Goal: Task Accomplishment & Management: Manage account settings

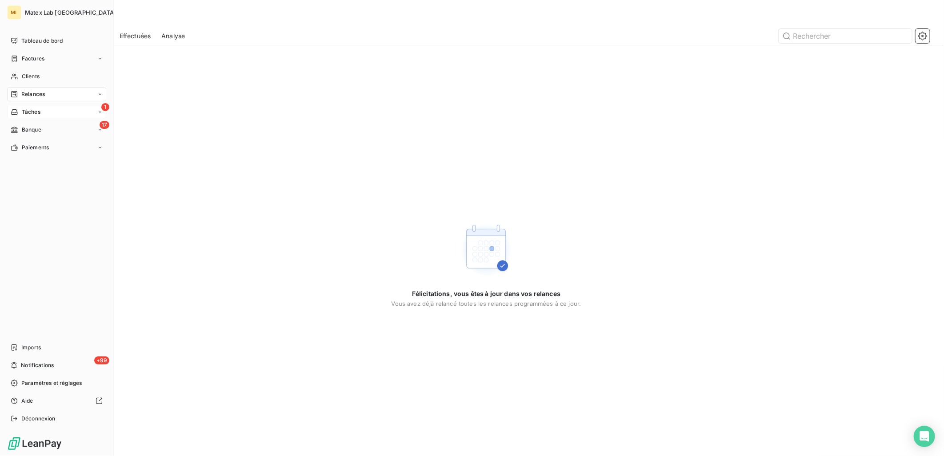
click at [20, 112] on div "Tâches" at bounding box center [26, 112] width 30 height 8
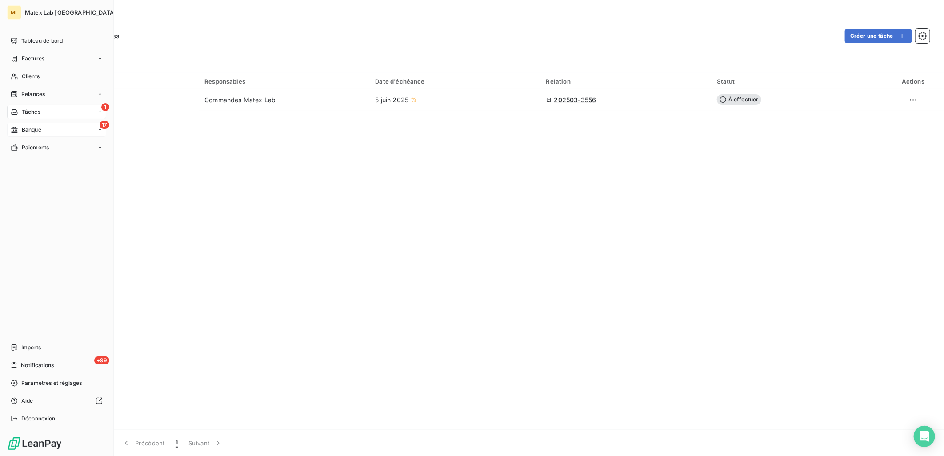
click at [28, 127] on span "Banque" at bounding box center [32, 130] width 20 height 8
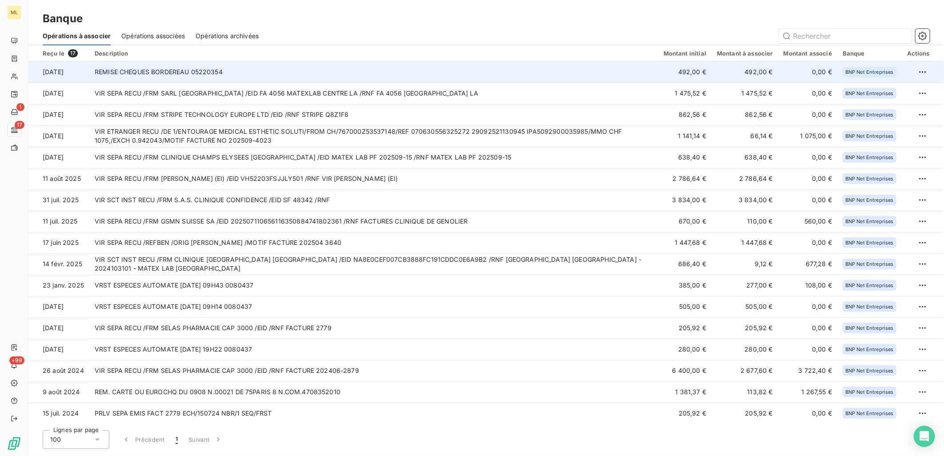
click at [742, 77] on td "492,00 €" at bounding box center [745, 71] width 67 height 21
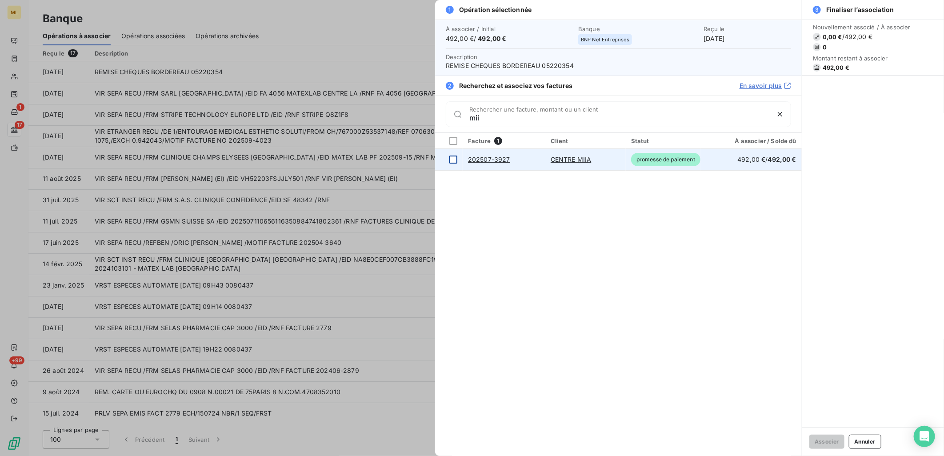
type input "mii"
click at [454, 161] on div at bounding box center [454, 160] width 8 height 8
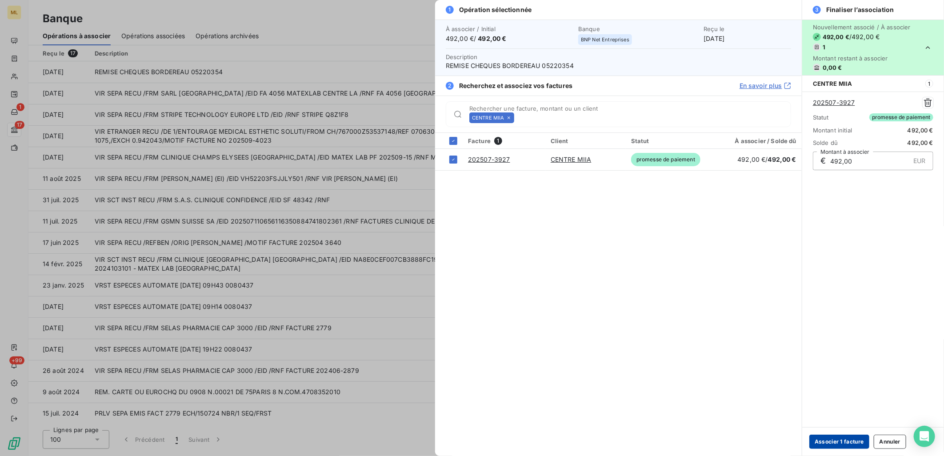
click at [834, 439] on button "Associer 1 facture" at bounding box center [840, 442] width 60 height 14
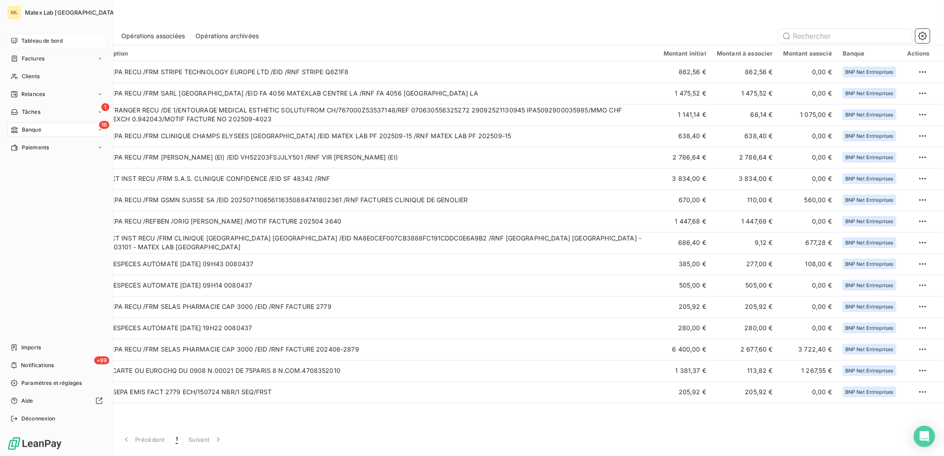
click at [42, 42] on span "Tableau de bord" at bounding box center [41, 41] width 41 height 8
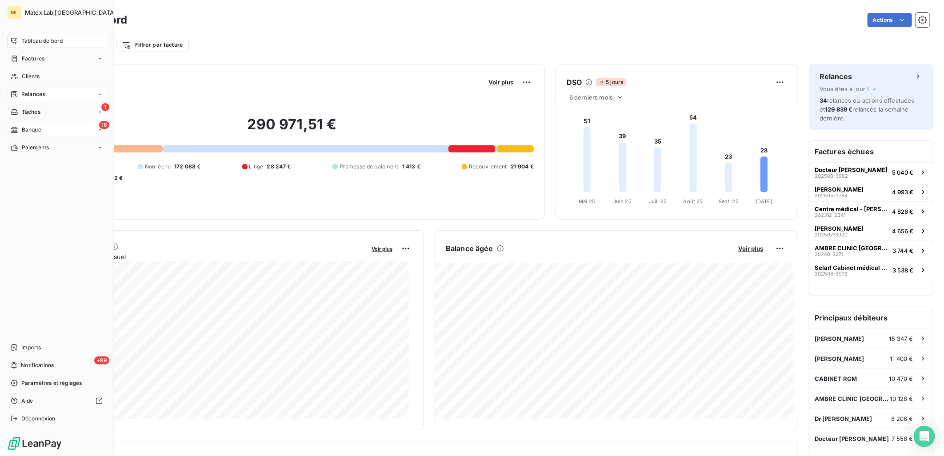
click at [21, 96] on span "Relances" at bounding box center [33, 94] width 24 height 8
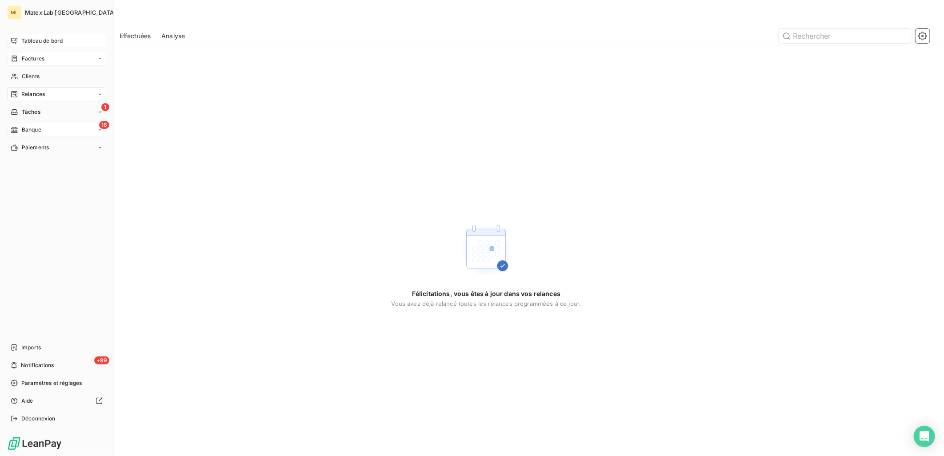
click at [15, 56] on icon at bounding box center [15, 58] width 8 height 7
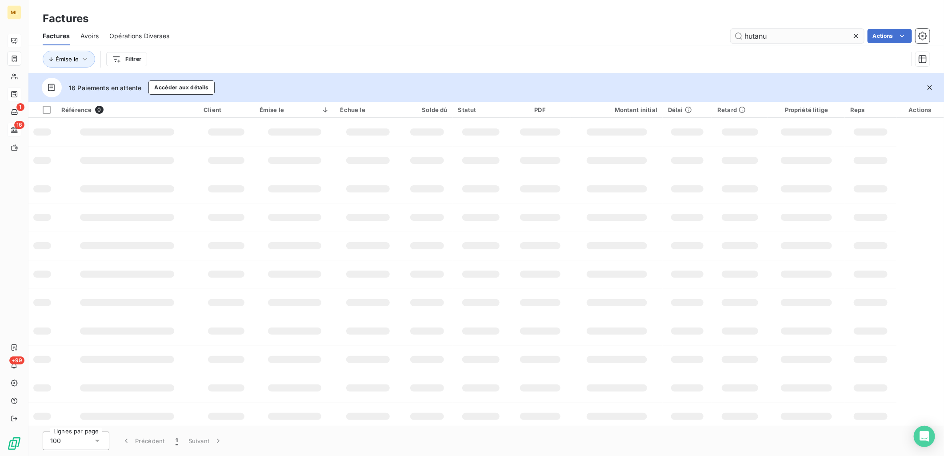
click at [823, 34] on input "hutanu" at bounding box center [797, 36] width 133 height 14
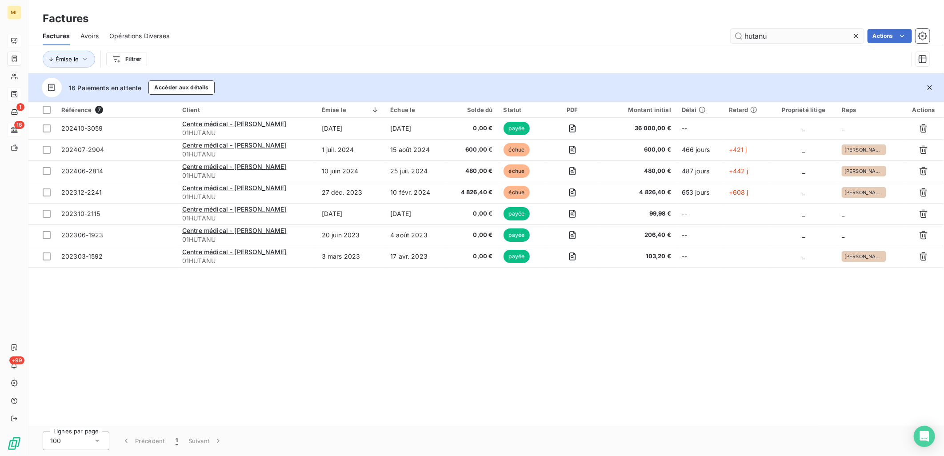
drag, startPoint x: 770, startPoint y: 33, endPoint x: 734, endPoint y: 32, distance: 35.6
click at [734, 32] on input "hutanu" at bounding box center [797, 36] width 133 height 14
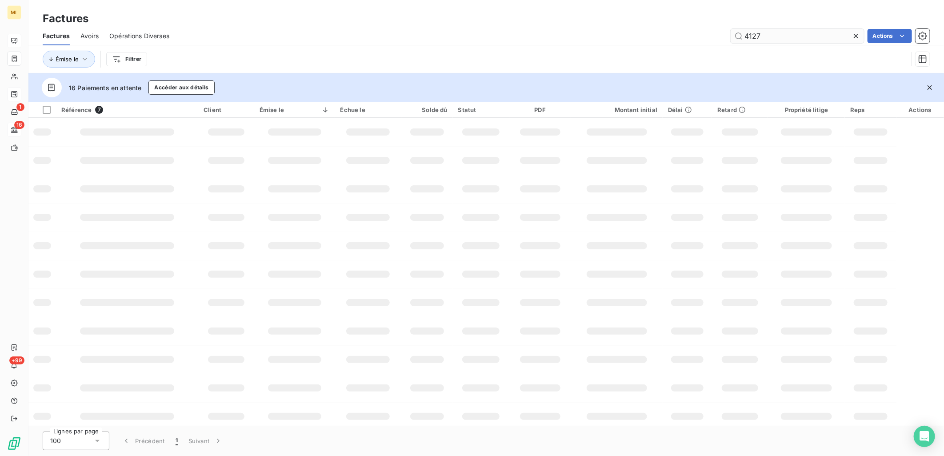
click at [768, 36] on input "4127" at bounding box center [797, 36] width 133 height 14
type input "4"
click at [697, 39] on div "Actions" at bounding box center [555, 36] width 750 height 14
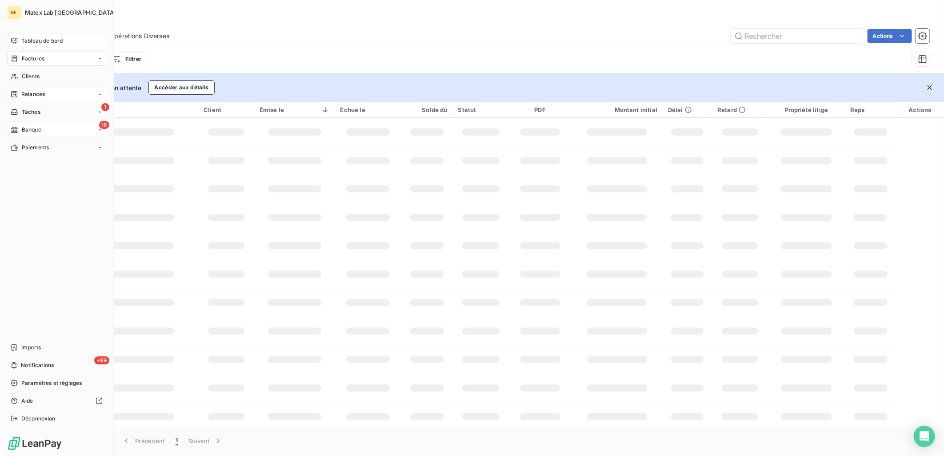
click at [18, 56] on icon at bounding box center [15, 58] width 8 height 7
click at [34, 74] on span "Factures" at bounding box center [32, 76] width 23 height 8
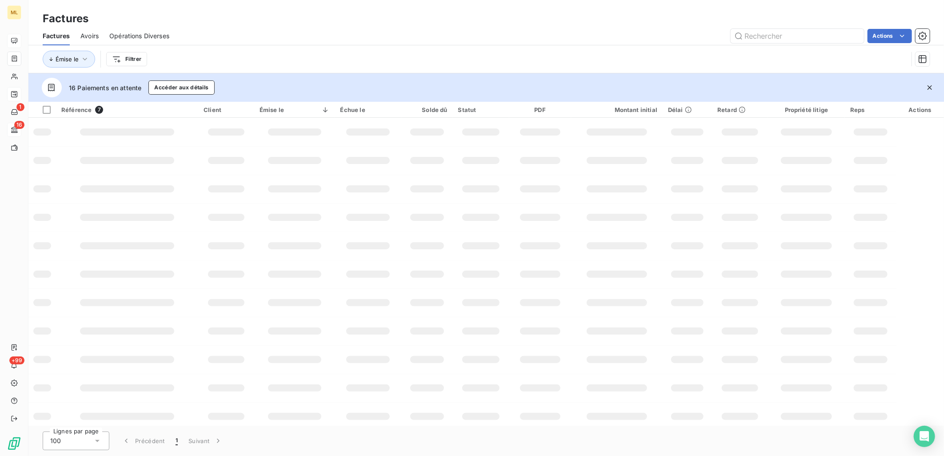
click at [242, 23] on div "Factures" at bounding box center [486, 19] width 916 height 16
click at [85, 38] on span "Avoirs" at bounding box center [89, 36] width 18 height 9
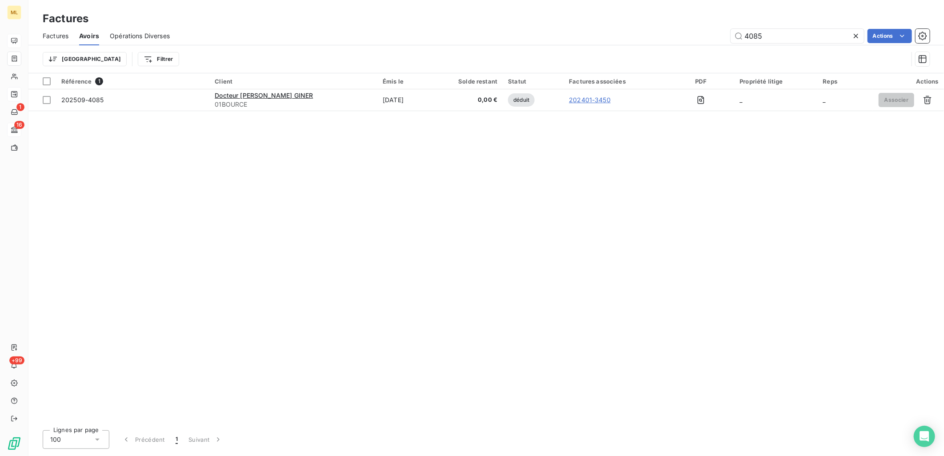
click at [46, 38] on span "Factures" at bounding box center [56, 36] width 26 height 9
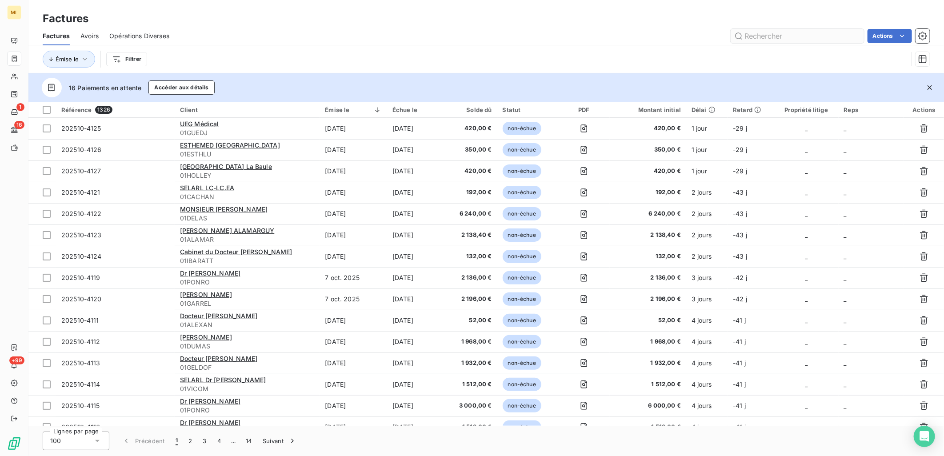
click at [775, 37] on input "text" at bounding box center [797, 36] width 133 height 14
type input "4"
click at [438, 24] on div "Factures" at bounding box center [486, 19] width 916 height 16
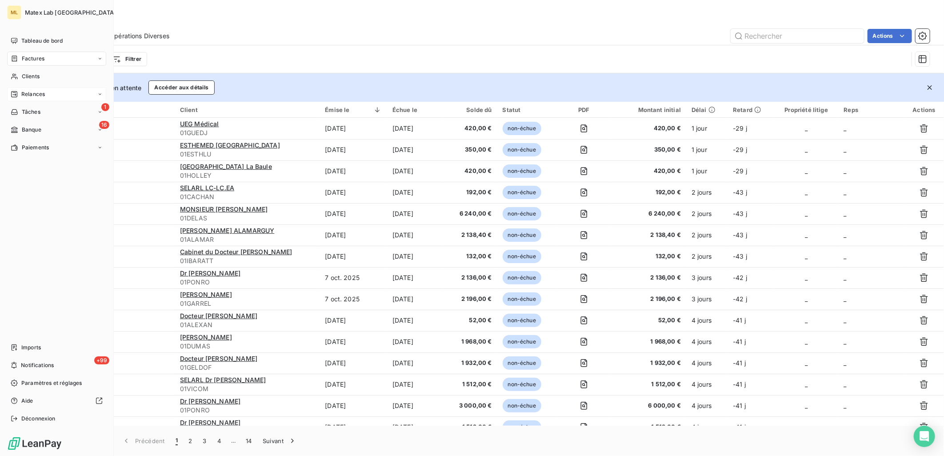
click at [40, 97] on span "Relances" at bounding box center [33, 94] width 24 height 8
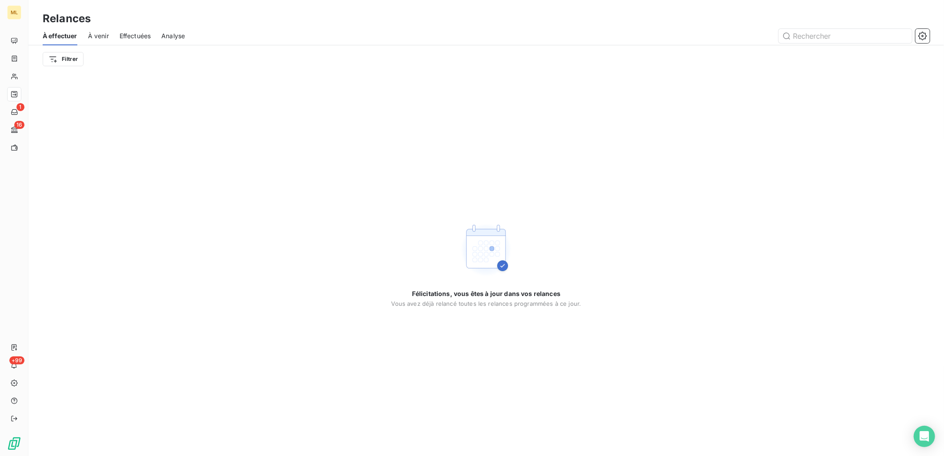
click at [263, 11] on div "Relances" at bounding box center [486, 19] width 916 height 16
click at [922, 39] on icon "button" at bounding box center [923, 36] width 8 height 8
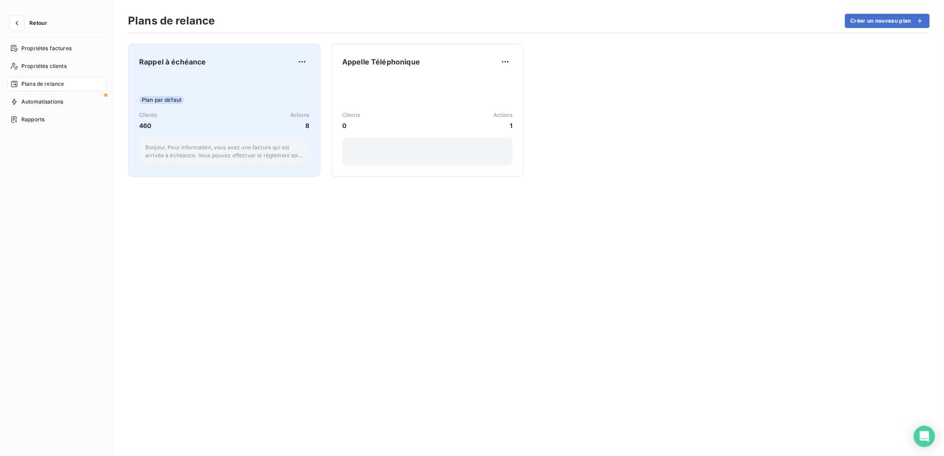
click at [201, 95] on div "Plan par défaut Clients 460 Actions 8 Bonjour, Pour information, vous avez une …" at bounding box center [224, 121] width 170 height 90
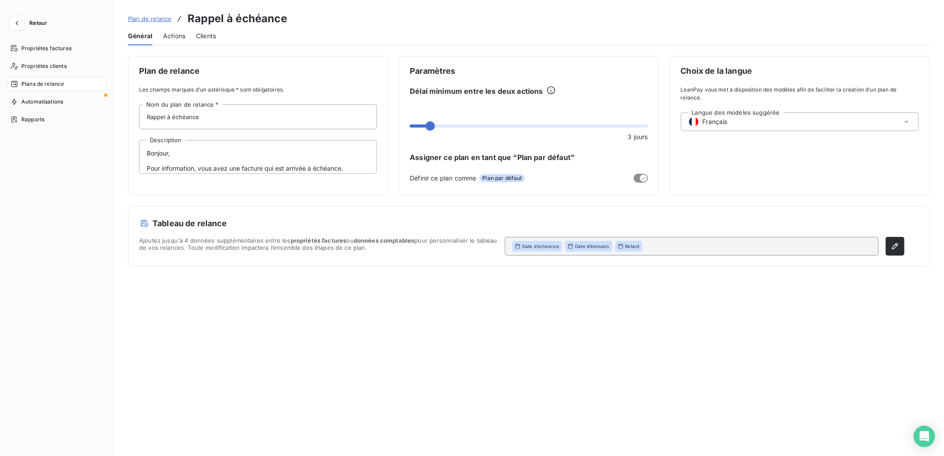
click at [174, 35] on span "Actions" at bounding box center [174, 36] width 22 height 9
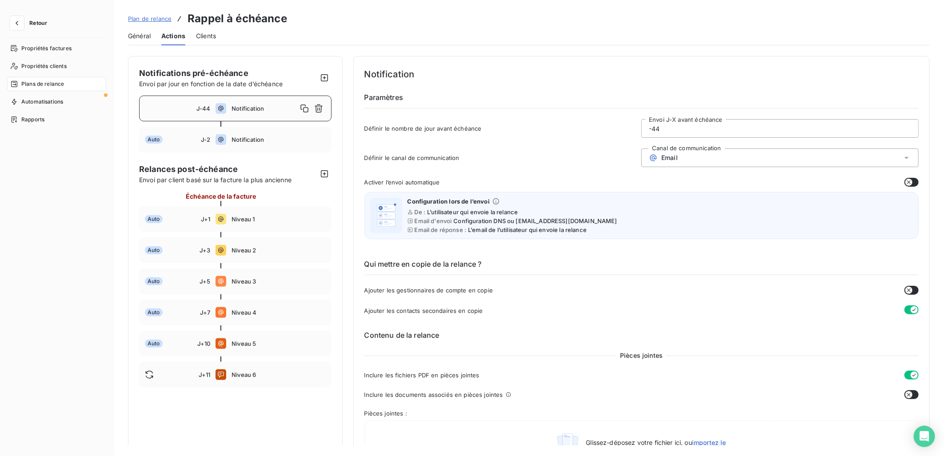
click at [175, 110] on div "J-44" at bounding box center [177, 108] width 65 height 7
click at [692, 132] on input "-44" at bounding box center [780, 129] width 277 height 18
type input "-4"
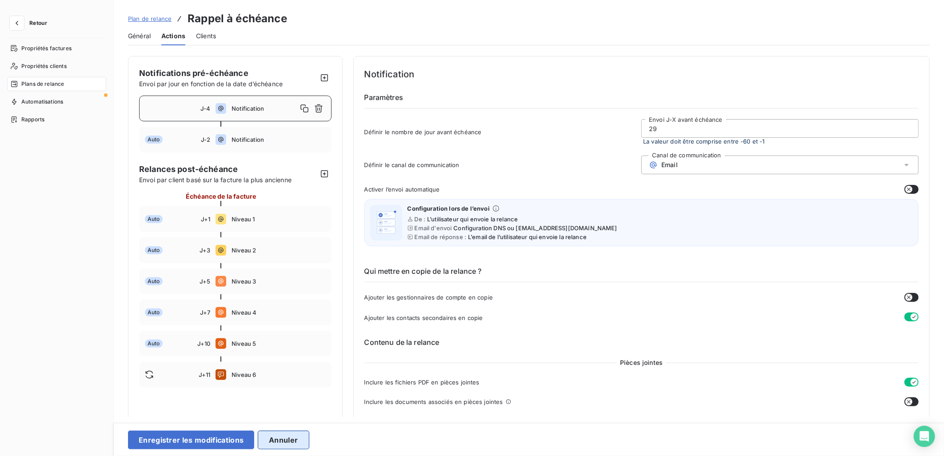
click at [299, 441] on button "Annuler" at bounding box center [283, 440] width 51 height 19
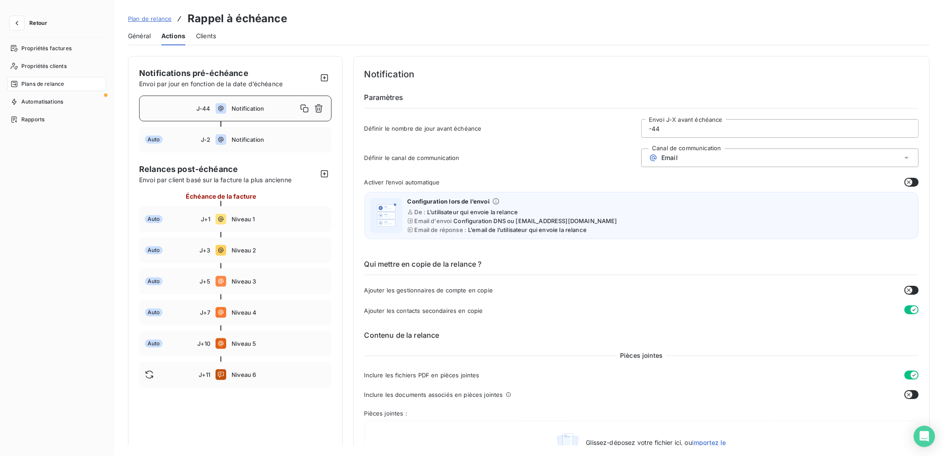
click at [685, 129] on input "-44" at bounding box center [780, 129] width 277 height 18
type input "-4"
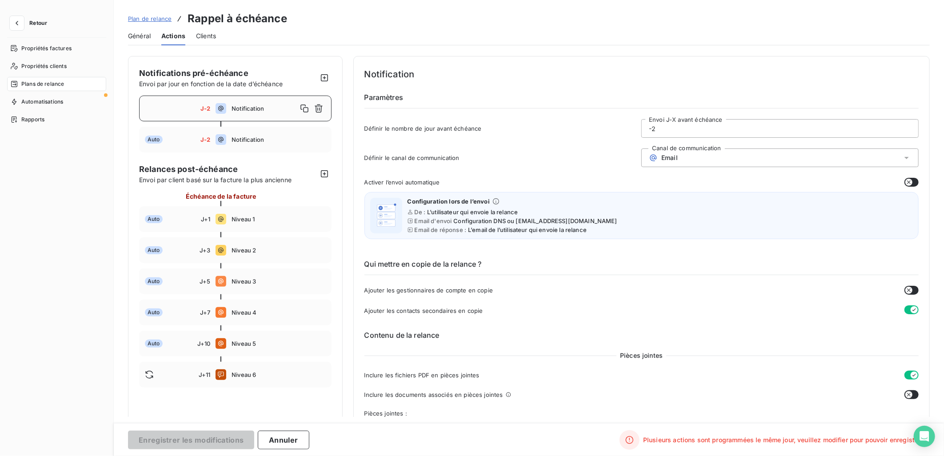
type input "-29"
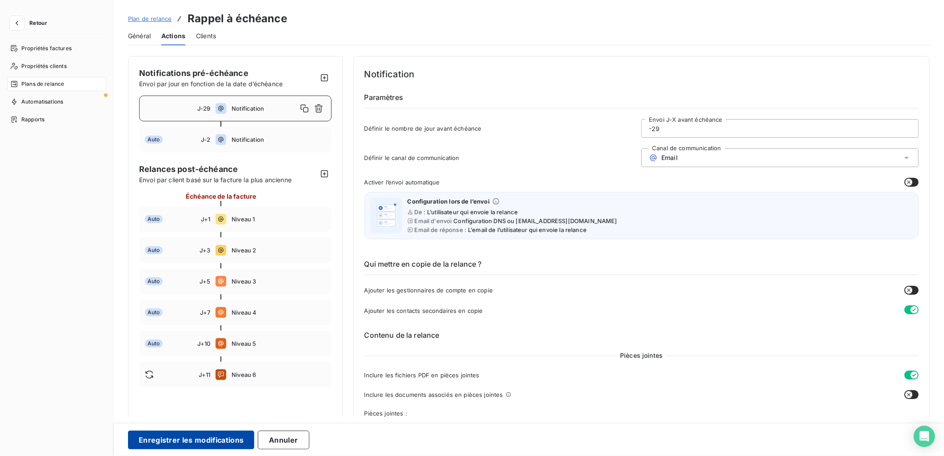
click at [186, 443] on button "Enregistrer les modifications" at bounding box center [191, 440] width 126 height 19
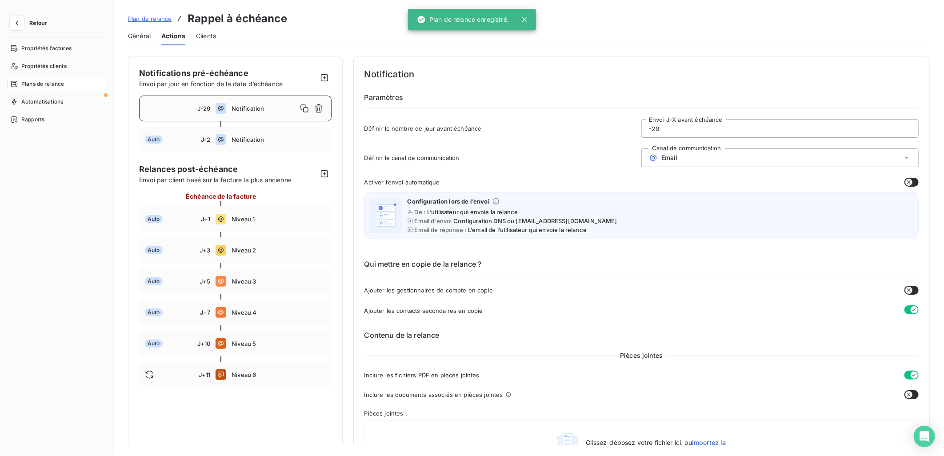
click at [28, 23] on button "Retour" at bounding box center [30, 23] width 47 height 14
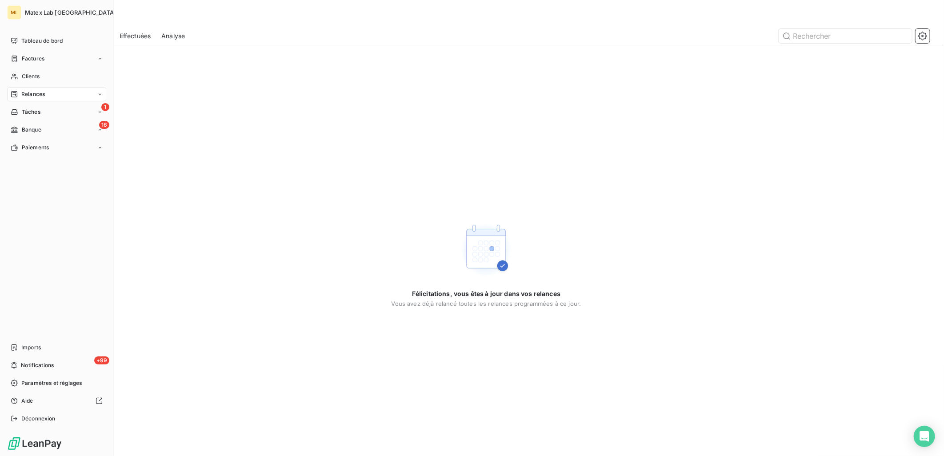
click at [57, 92] on div "Relances" at bounding box center [56, 94] width 99 height 14
click at [67, 92] on div "Relances" at bounding box center [56, 94] width 99 height 14
click at [28, 116] on div "À effectuer" at bounding box center [62, 112] width 88 height 14
click at [45, 113] on span "À effectuer" at bounding box center [35, 112] width 29 height 8
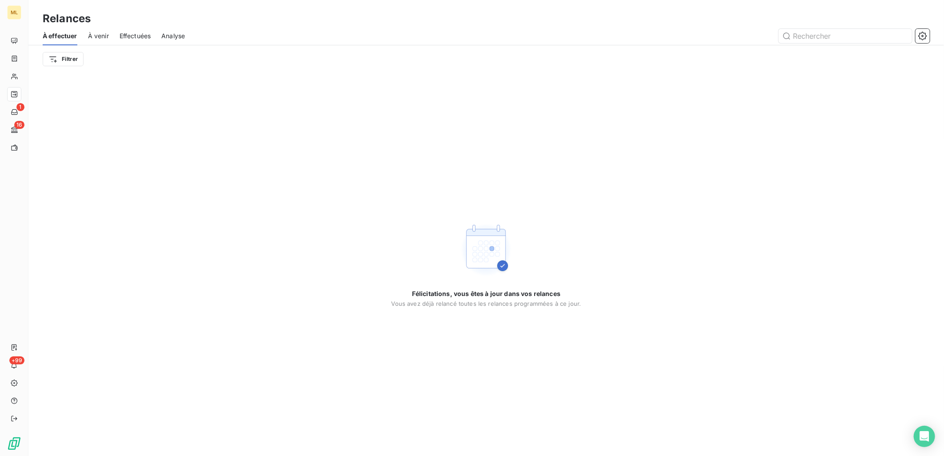
click at [94, 36] on span "À venir" at bounding box center [98, 36] width 21 height 9
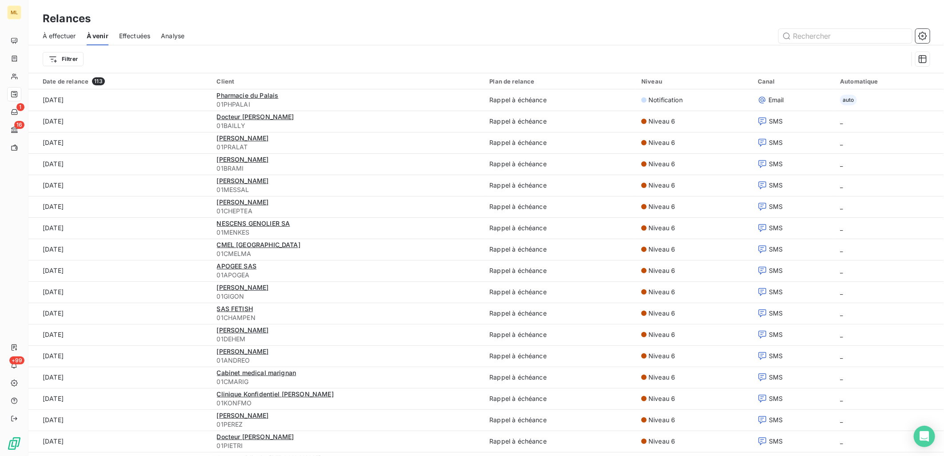
click at [64, 36] on span "À effectuer" at bounding box center [59, 36] width 33 height 9
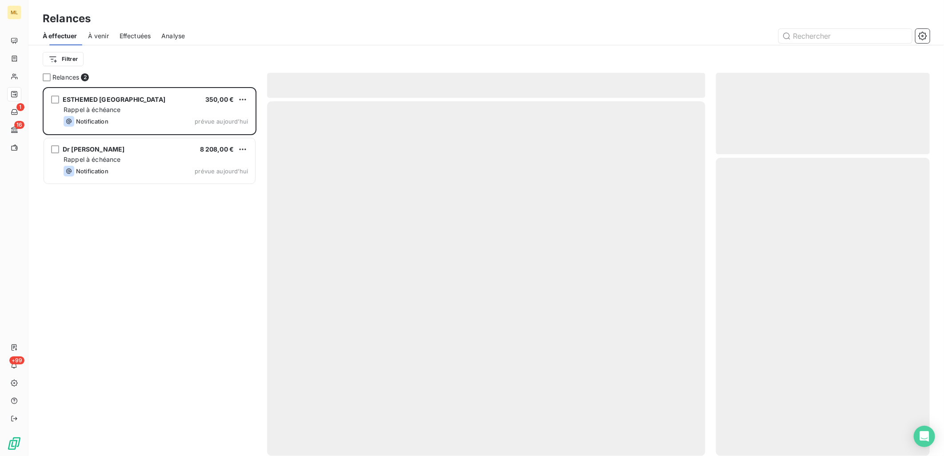
scroll to position [361, 206]
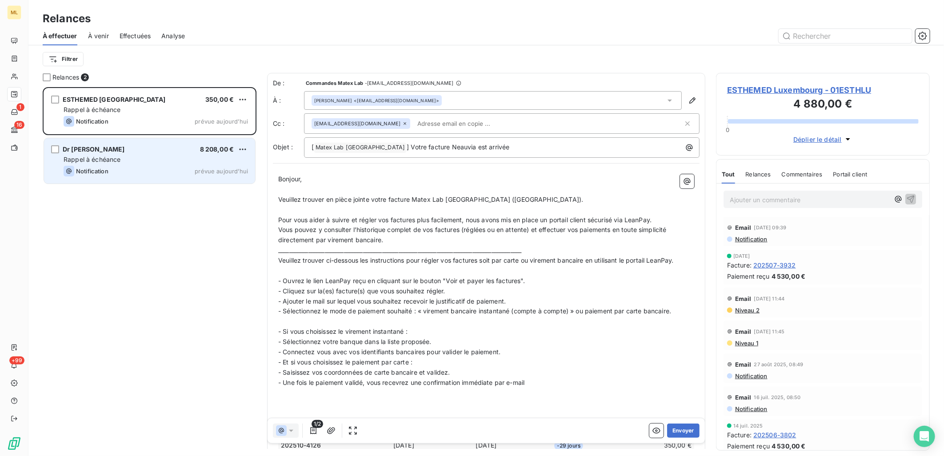
click at [141, 153] on div "Dr Dahbia TOUHLALI 8 208,00 €" at bounding box center [156, 149] width 185 height 8
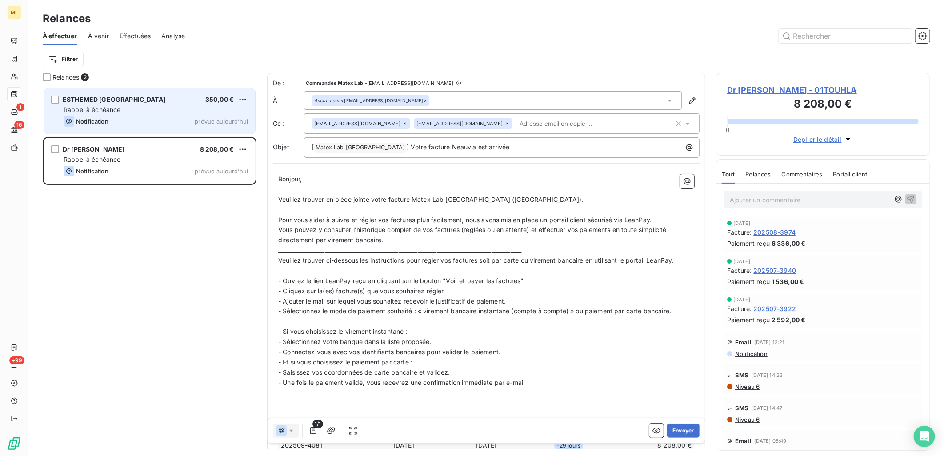
click at [137, 109] on div "Rappel à échéance" at bounding box center [156, 109] width 185 height 9
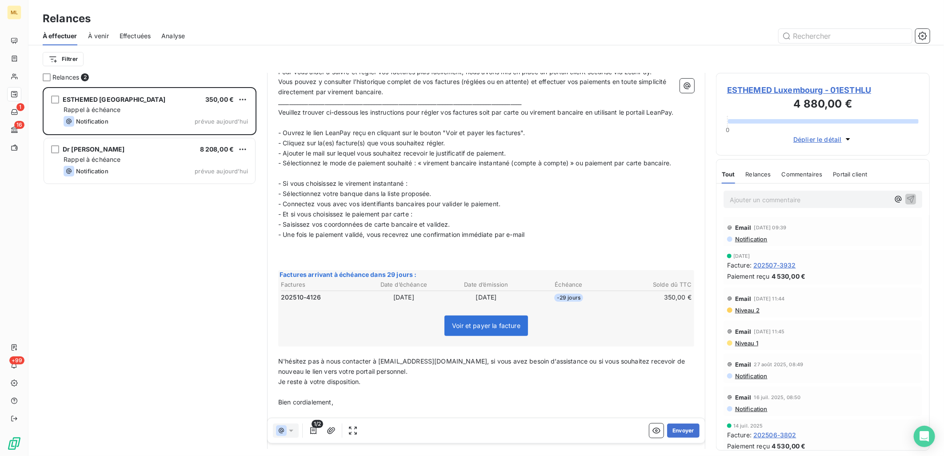
scroll to position [193, 0]
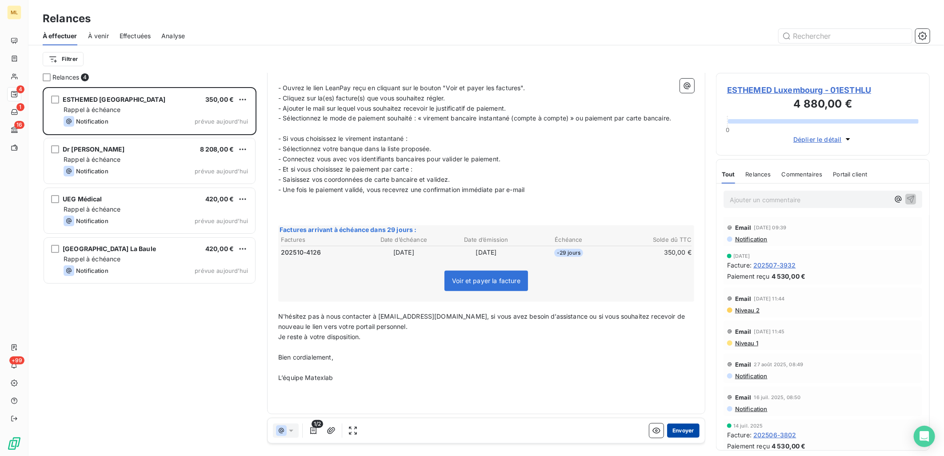
click at [675, 429] on button "Envoyer" at bounding box center [683, 431] width 32 height 14
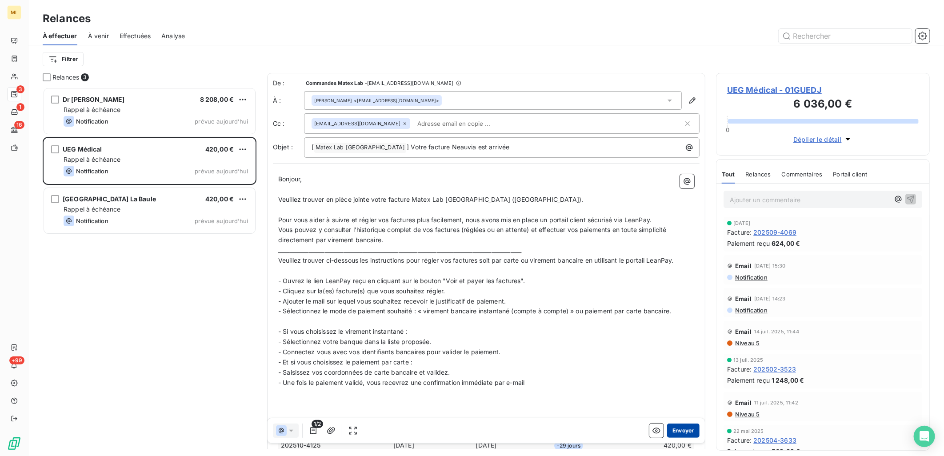
click at [678, 429] on button "Envoyer" at bounding box center [683, 431] width 32 height 14
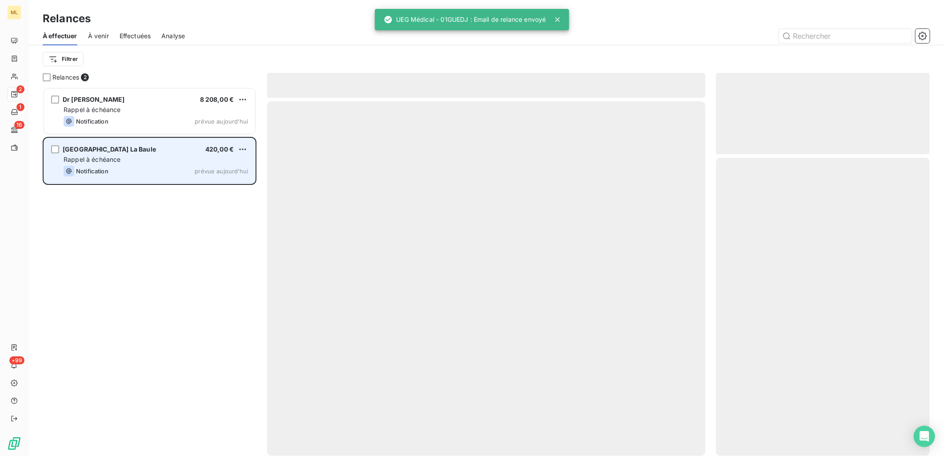
click at [129, 173] on div "Notification prévue aujourd’hui" at bounding box center [156, 171] width 185 height 11
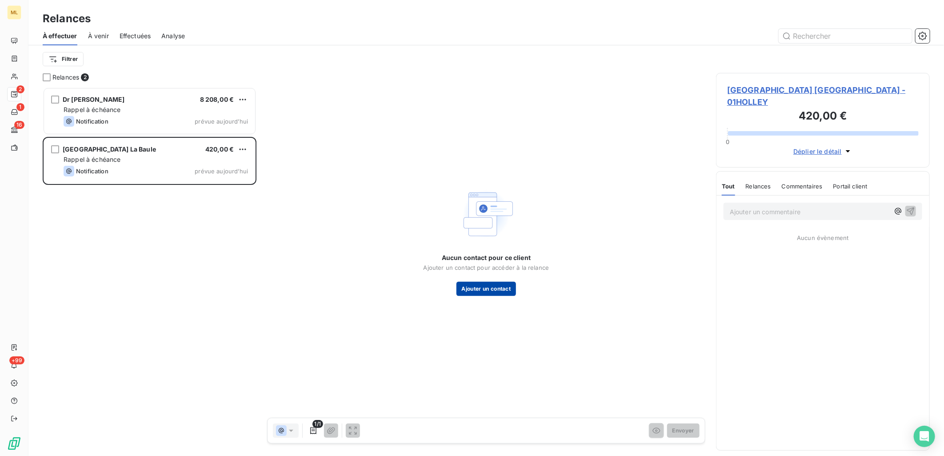
click at [499, 290] on button "Ajouter un contact" at bounding box center [487, 289] width 60 height 14
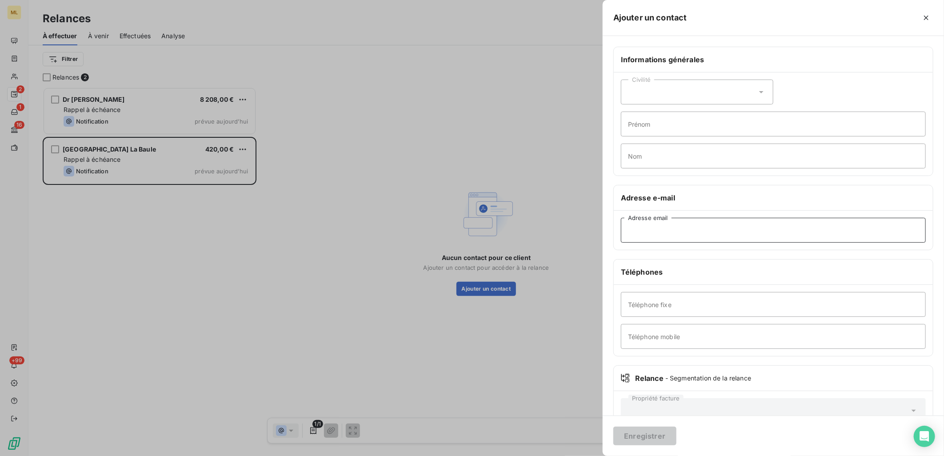
click at [694, 232] on input "Adresse email" at bounding box center [773, 230] width 305 height 25
paste input "docteurbettyholley@gmail.com"
type input "docteurbettyholley@gmail.com"
click at [650, 442] on button "Enregistrer" at bounding box center [645, 436] width 63 height 19
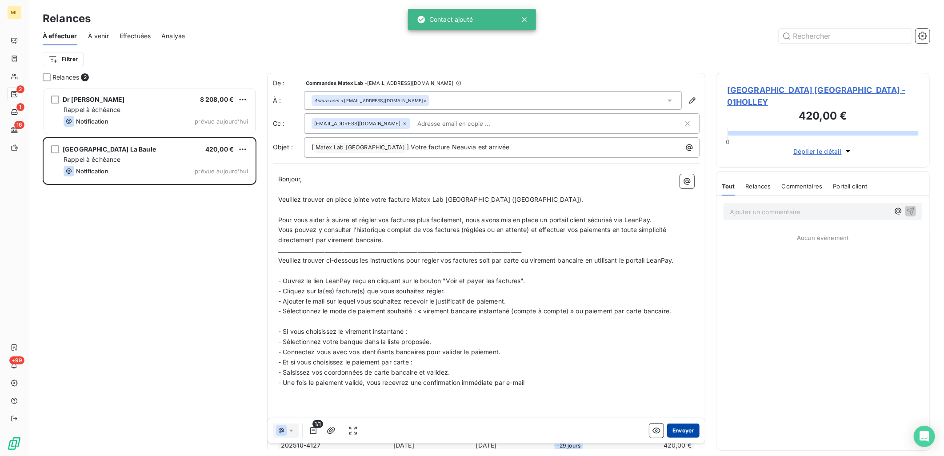
click at [680, 432] on button "Envoyer" at bounding box center [683, 431] width 32 height 14
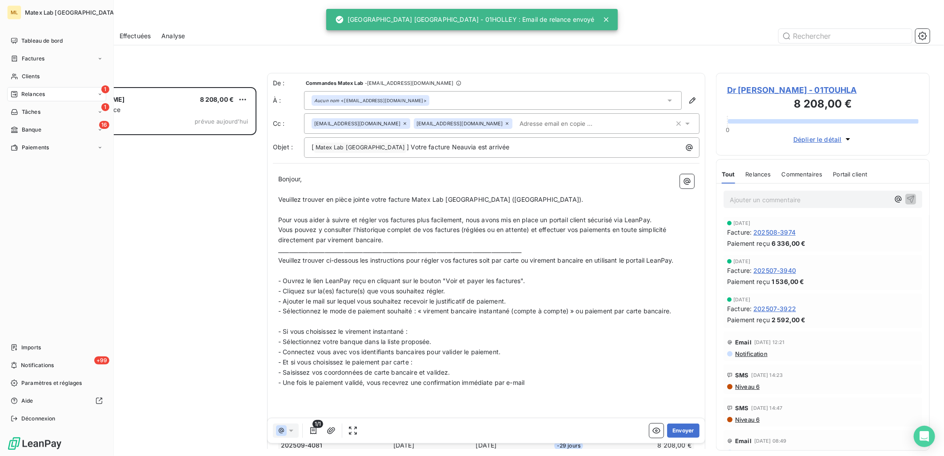
click at [30, 90] on span "Relances" at bounding box center [33, 94] width 24 height 8
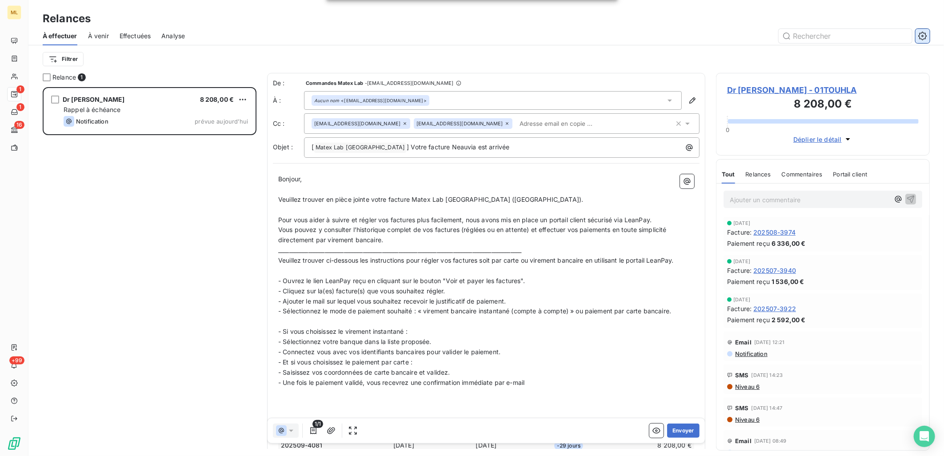
click at [919, 36] on icon "button" at bounding box center [923, 36] width 9 height 9
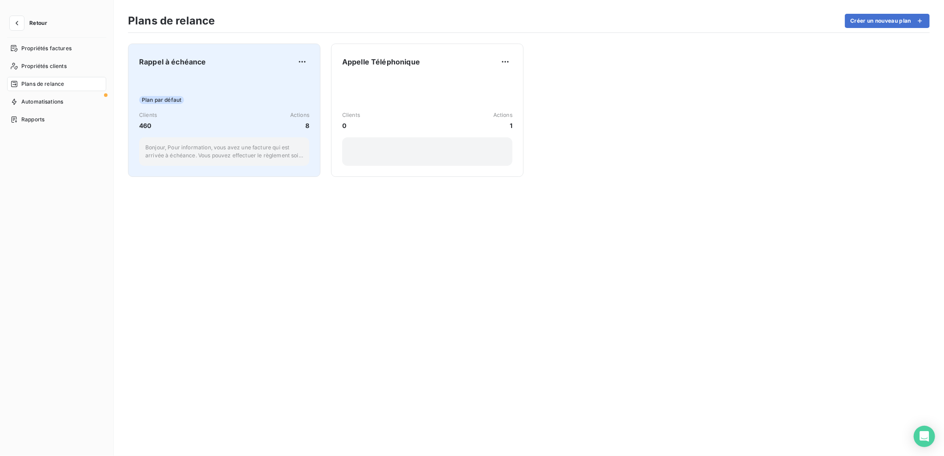
click at [215, 101] on div "Plan par défaut" at bounding box center [224, 100] width 170 height 8
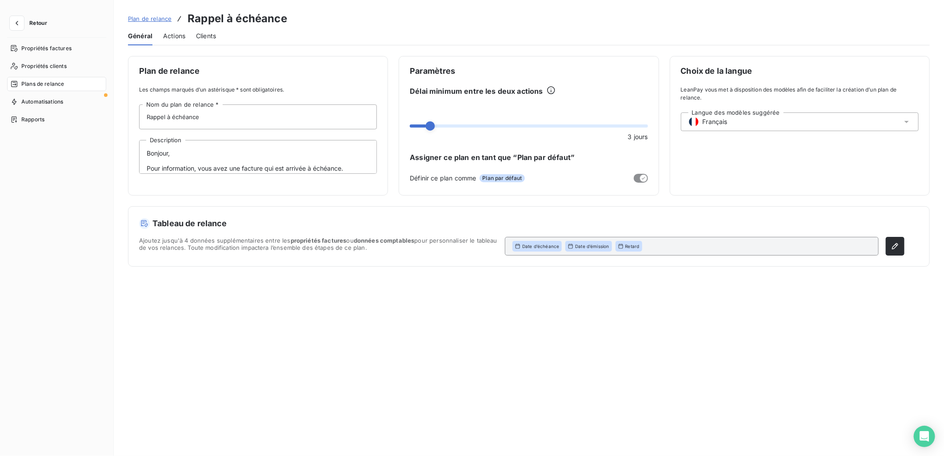
click at [180, 32] on span "Actions" at bounding box center [174, 36] width 22 height 9
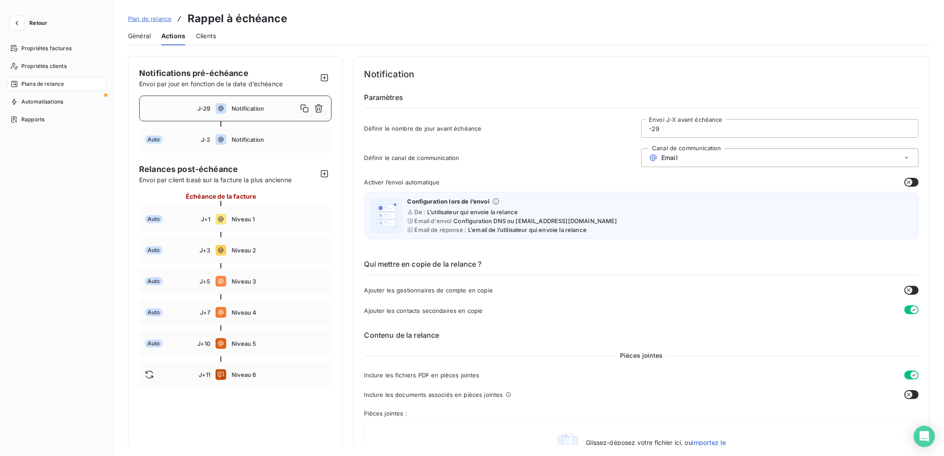
click at [176, 108] on div "J-29" at bounding box center [177, 108] width 65 height 7
click at [707, 129] on input "-29" at bounding box center [780, 129] width 277 height 18
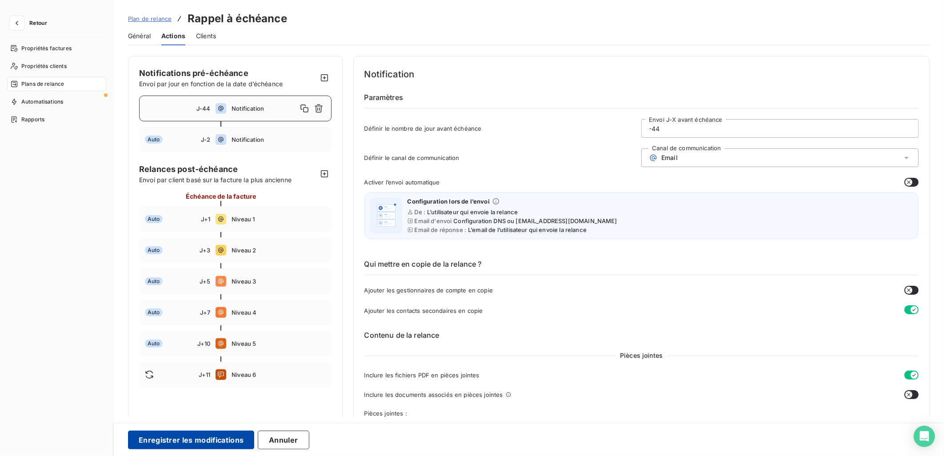
type input "-44"
click at [205, 441] on button "Enregistrer les modifications" at bounding box center [191, 440] width 126 height 19
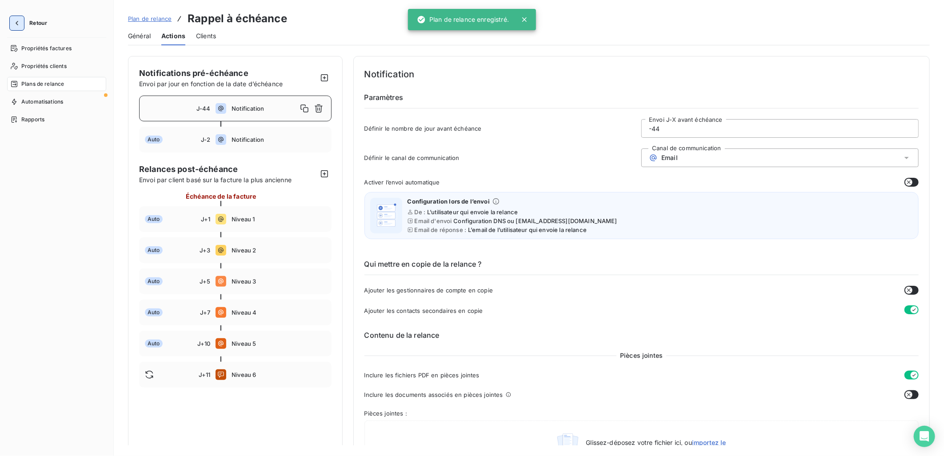
click at [19, 26] on icon "button" at bounding box center [16, 23] width 9 height 9
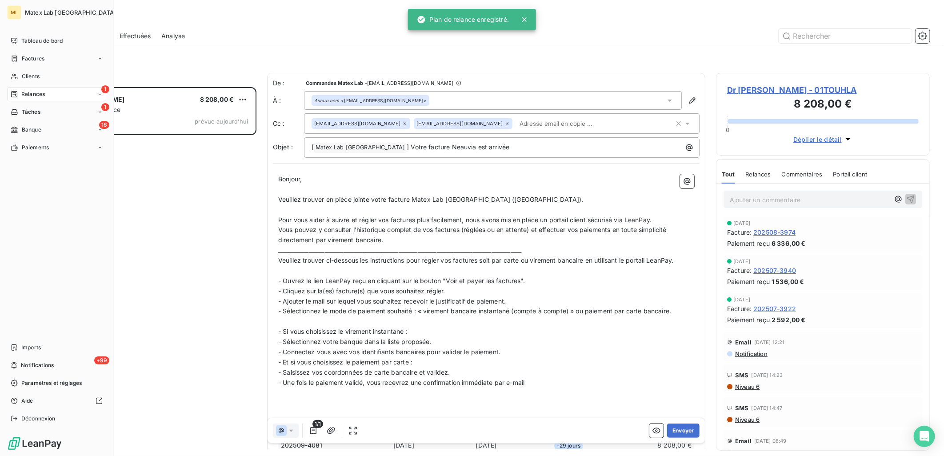
scroll to position [361, 206]
click at [63, 96] on div "1 Relances" at bounding box center [56, 94] width 99 height 14
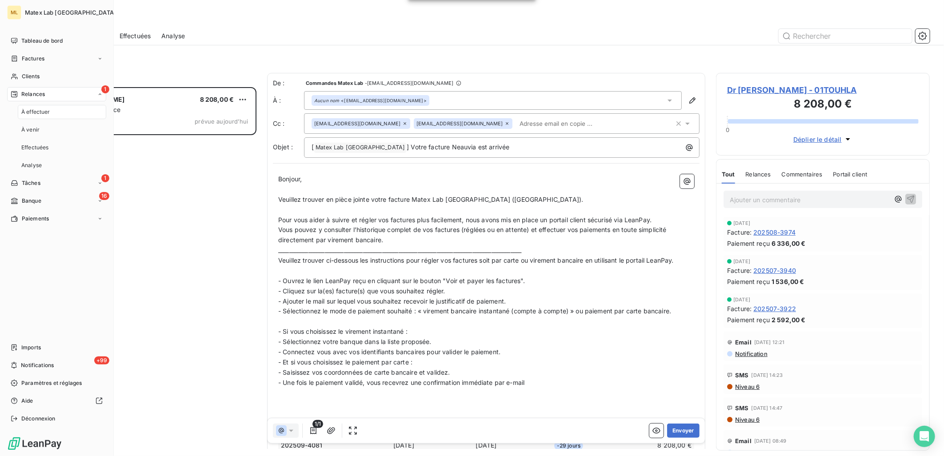
click at [63, 96] on div "1 Relances" at bounding box center [56, 94] width 99 height 14
click at [52, 40] on span "Tableau de bord" at bounding box center [41, 41] width 41 height 8
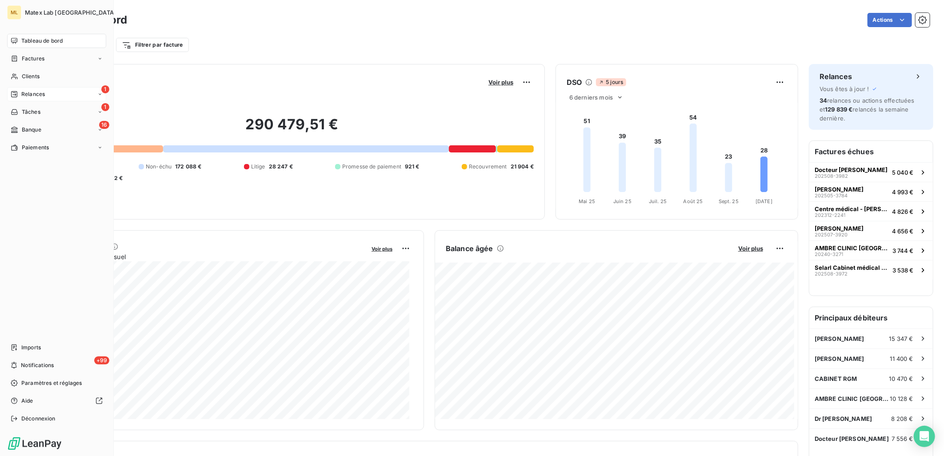
click at [20, 96] on div "Relances" at bounding box center [28, 94] width 34 height 8
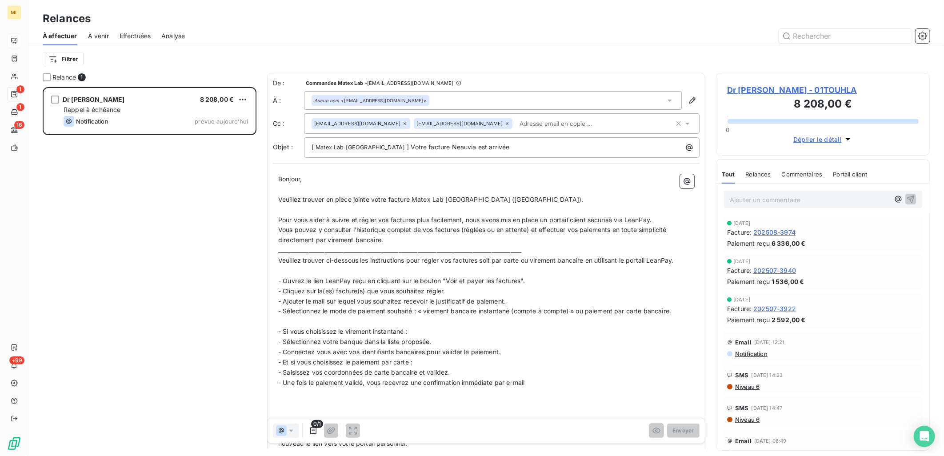
scroll to position [361, 206]
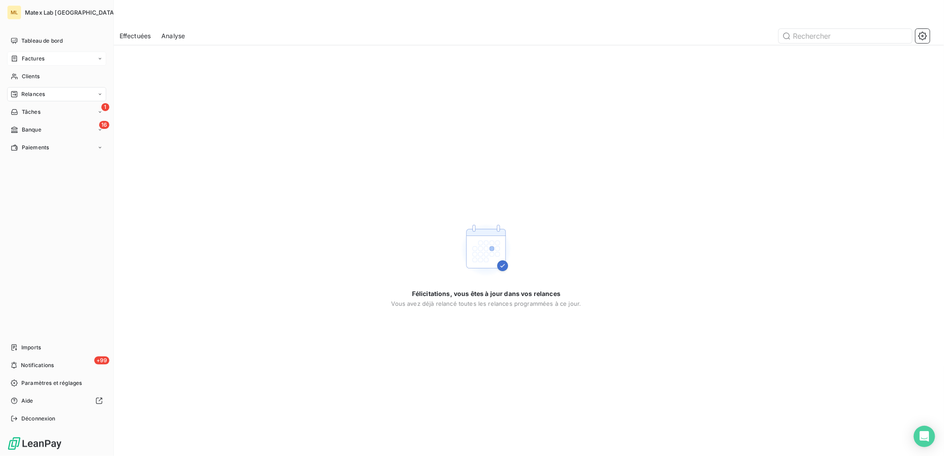
click at [16, 55] on icon at bounding box center [15, 58] width 8 height 7
